Goal: Information Seeking & Learning: Learn about a topic

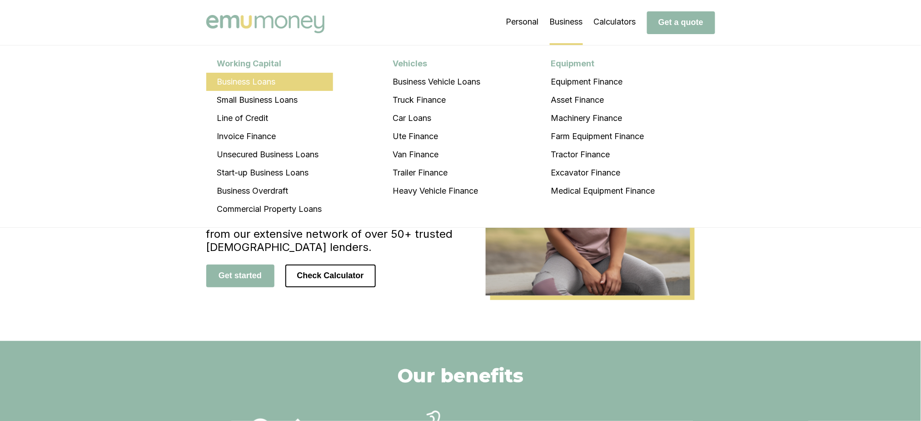
click at [261, 83] on li "Business Loans" at bounding box center [269, 82] width 127 height 18
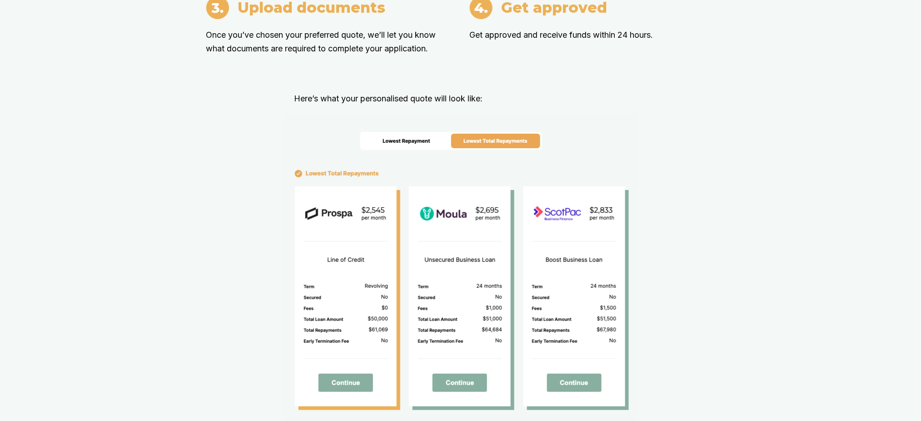
scroll to position [1090, 0]
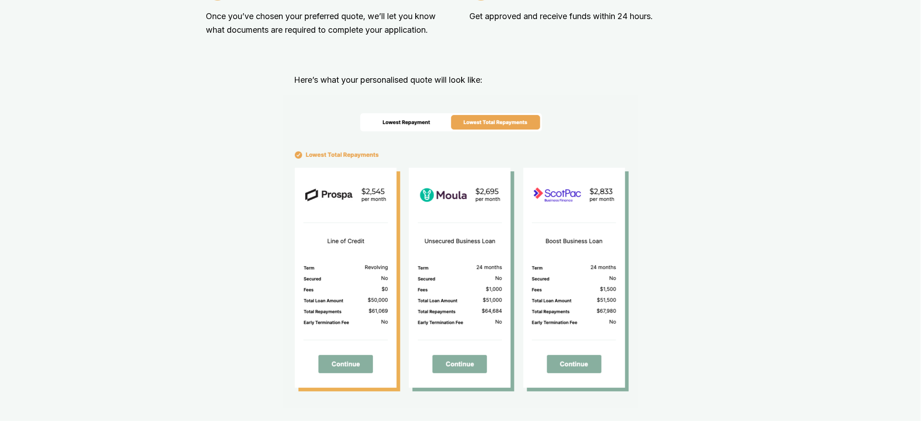
click at [422, 107] on img at bounding box center [460, 252] width 354 height 312
click at [489, 107] on img at bounding box center [460, 252] width 354 height 312
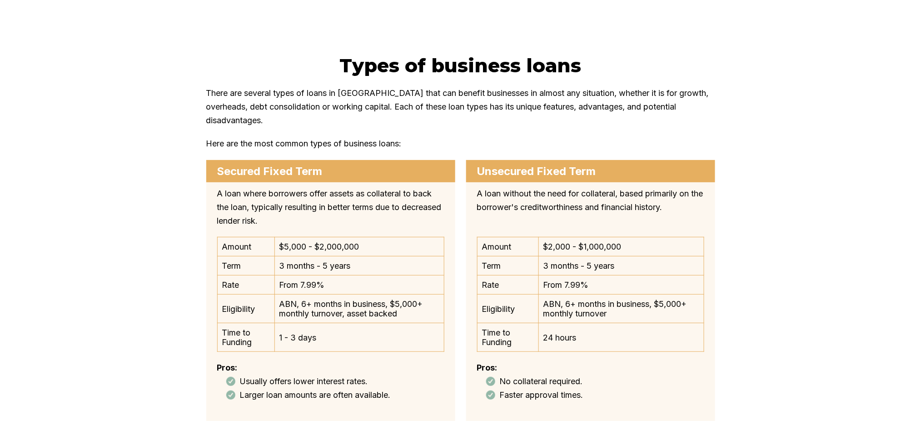
scroll to position [2907, 0]
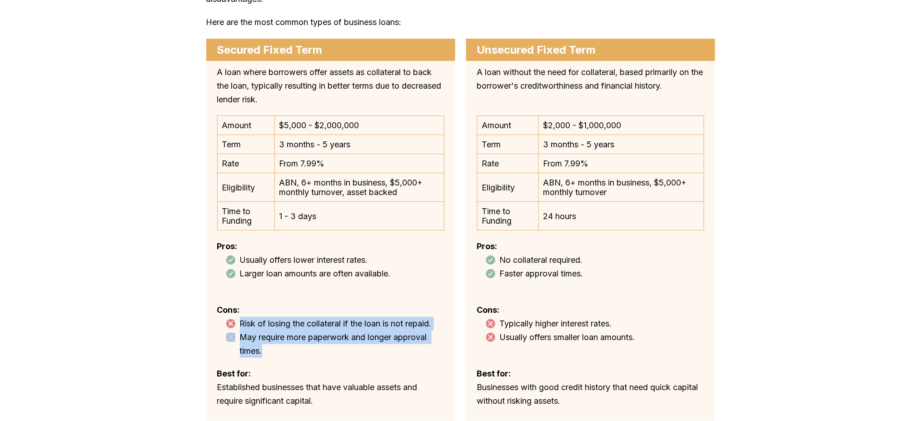
drag, startPoint x: 271, startPoint y: 323, endPoint x: 245, endPoint y: 301, distance: 33.9
click at [245, 303] on div "Cons: Risk of losing the collateral if the loan is not repaid. May require more…" at bounding box center [330, 330] width 227 height 55
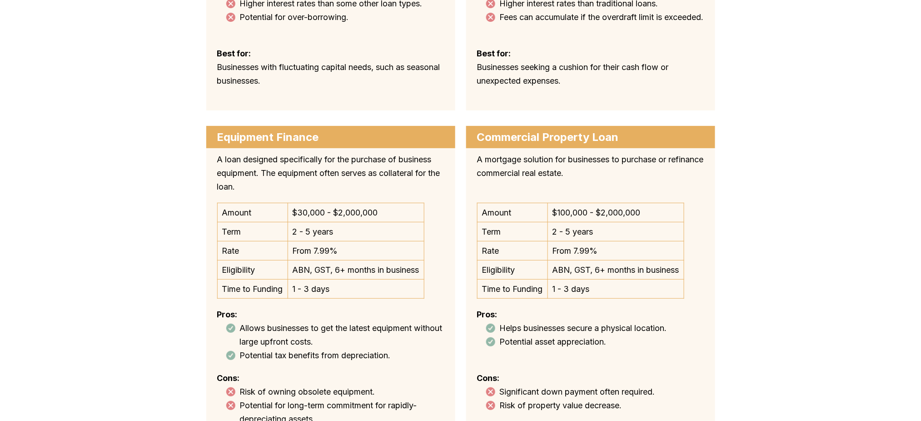
scroll to position [3998, 0]
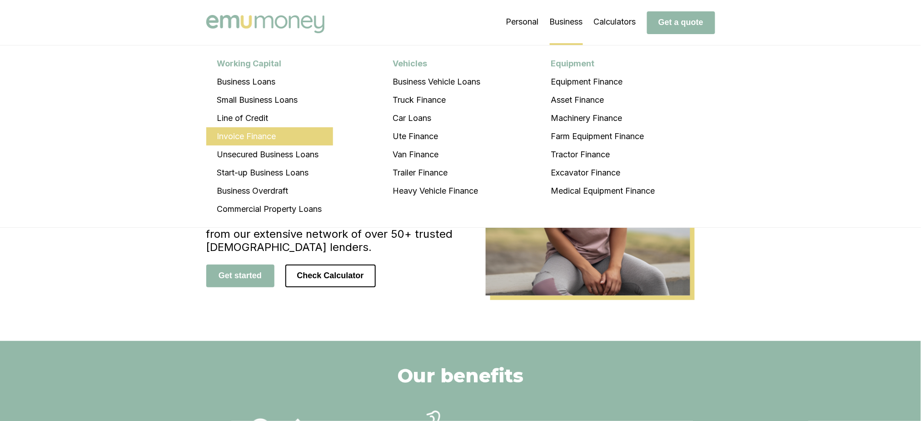
click at [265, 137] on li "Invoice Finance" at bounding box center [269, 136] width 127 height 18
